Goal: Navigation & Orientation: Find specific page/section

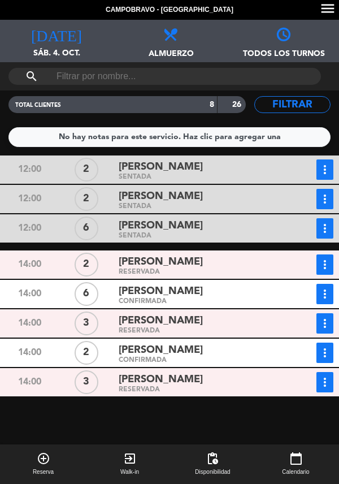
click at [192, 264] on div "[PERSON_NAME]" at bounding box center [200, 261] width 163 height 15
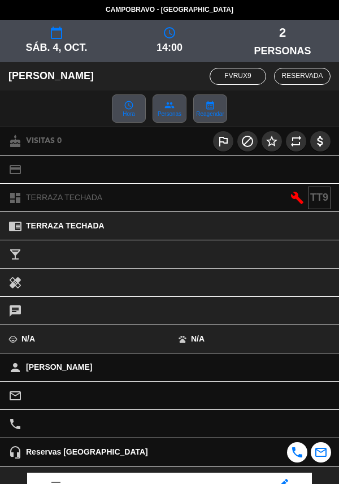
scroll to position [148, 0]
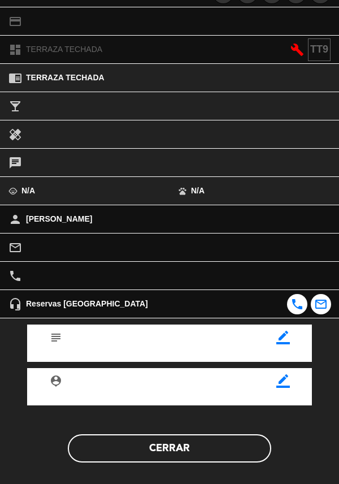
click at [183, 452] on button "Cerrar" at bounding box center [169, 448] width 203 height 28
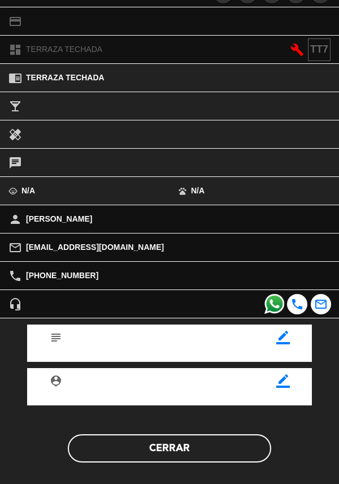
click at [197, 440] on button "Cerrar" at bounding box center [169, 448] width 203 height 28
click at [188, 453] on button "Cerrar" at bounding box center [169, 448] width 203 height 28
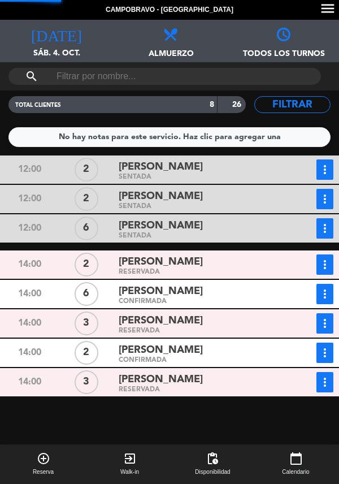
click at [208, 375] on div "[PERSON_NAME]" at bounding box center [200, 379] width 163 height 15
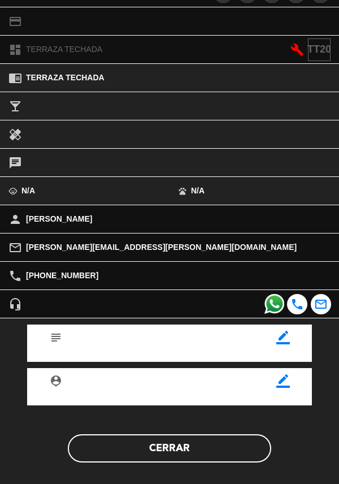
click at [186, 452] on button "Cerrar" at bounding box center [169, 448] width 203 height 28
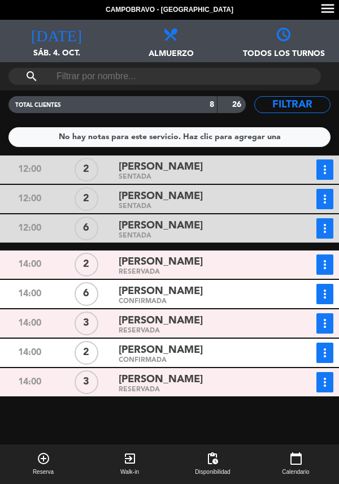
click at [193, 388] on div "RESERVADA" at bounding box center [200, 389] width 163 height 5
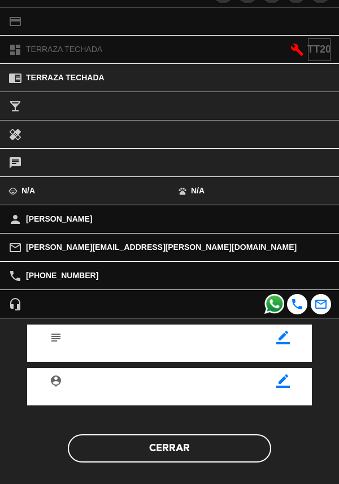
click at [181, 454] on button "Cerrar" at bounding box center [169, 448] width 203 height 28
click at [181, 446] on button "Cerrar" at bounding box center [169, 448] width 203 height 28
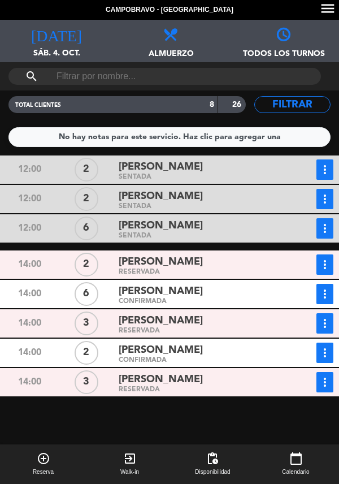
click at [206, 264] on div "[PERSON_NAME]" at bounding box center [200, 261] width 163 height 15
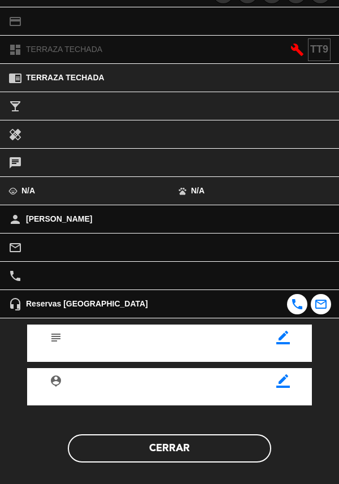
click at [179, 455] on button "Cerrar" at bounding box center [169, 448] width 203 height 28
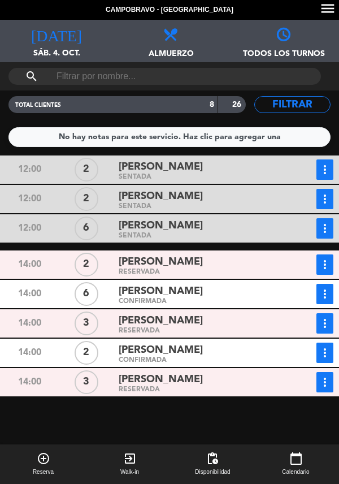
click at [188, 324] on span "[PERSON_NAME]" at bounding box center [161, 321] width 84 height 16
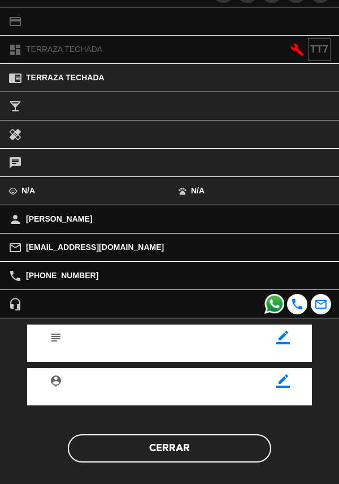
click at [183, 455] on button "Cerrar" at bounding box center [169, 448] width 203 height 28
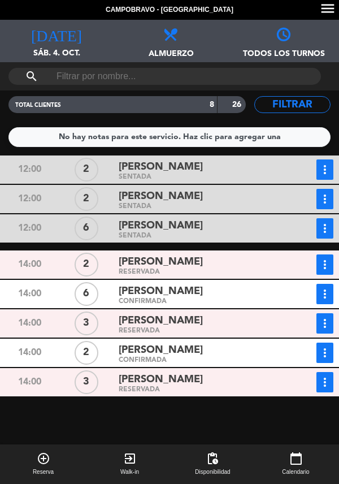
click at [183, 264] on div "[PERSON_NAME]" at bounding box center [200, 261] width 163 height 15
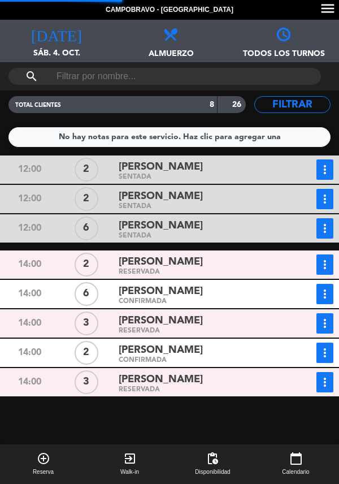
click at [207, 297] on div "[PERSON_NAME]" at bounding box center [200, 291] width 163 height 15
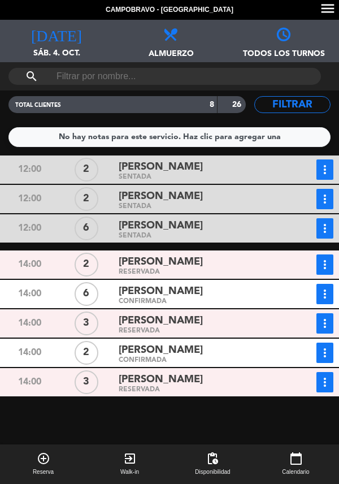
click at [194, 327] on span "[PERSON_NAME]" at bounding box center [161, 321] width 84 height 16
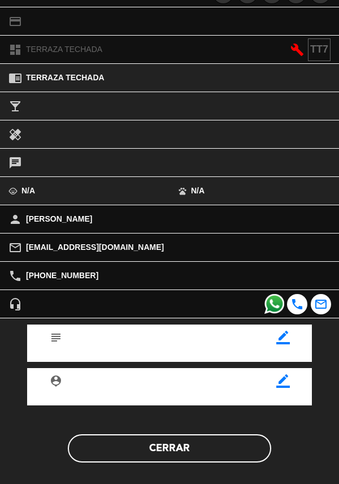
click at [183, 442] on button "Cerrar" at bounding box center [169, 448] width 203 height 28
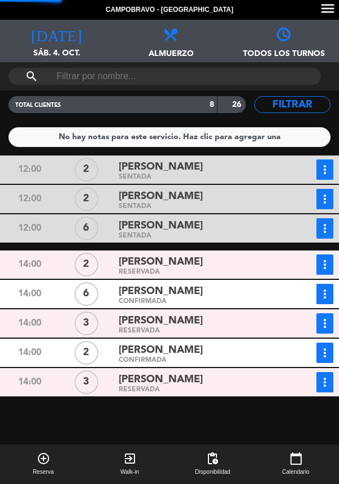
click at [196, 356] on span "[PERSON_NAME]" at bounding box center [161, 350] width 84 height 16
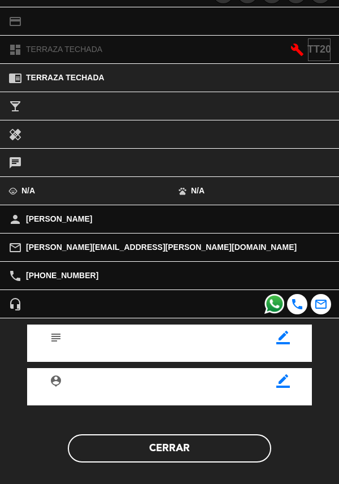
click at [181, 452] on button "Cerrar" at bounding box center [169, 448] width 203 height 28
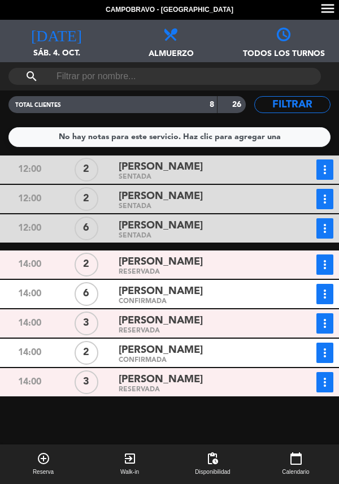
click at [181, 379] on span "[PERSON_NAME]" at bounding box center [161, 379] width 84 height 16
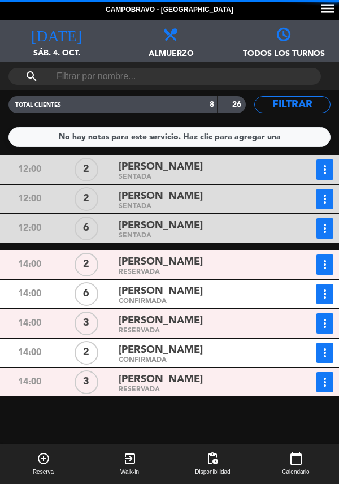
click at [214, 351] on div "[PERSON_NAME]" at bounding box center [200, 349] width 163 height 15
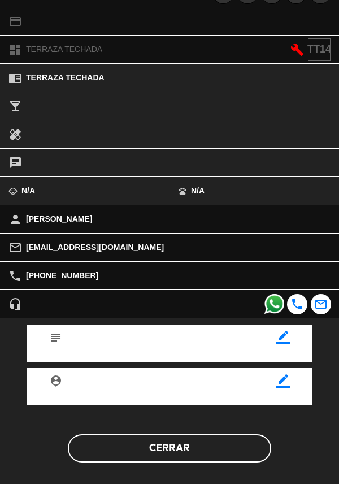
click at [180, 450] on button "Cerrar" at bounding box center [169, 448] width 203 height 28
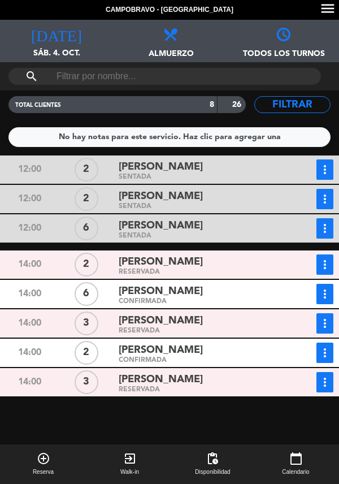
click at [214, 327] on div "[PERSON_NAME]" at bounding box center [200, 320] width 163 height 15
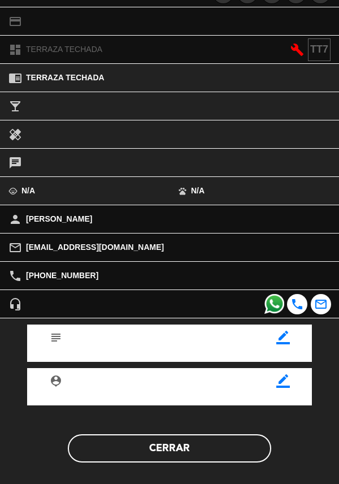
click at [207, 455] on button "Cerrar" at bounding box center [169, 448] width 203 height 28
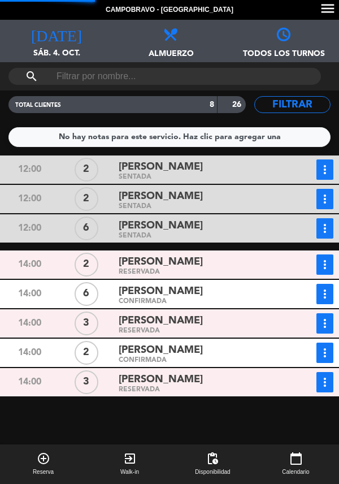
click at [207, 287] on div "[PERSON_NAME]" at bounding box center [200, 291] width 163 height 15
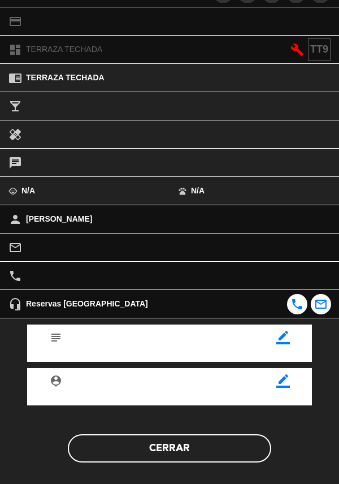
click at [189, 449] on button "Cerrar" at bounding box center [169, 448] width 203 height 28
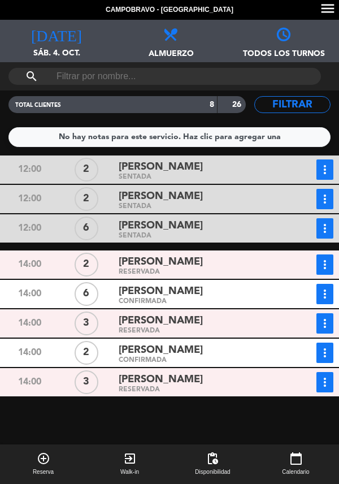
click at [209, 268] on div "[PERSON_NAME]" at bounding box center [200, 261] width 163 height 15
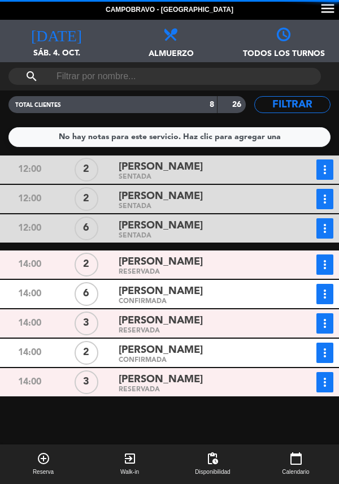
scroll to position [0, 0]
